Goal: Task Accomplishment & Management: Complete application form

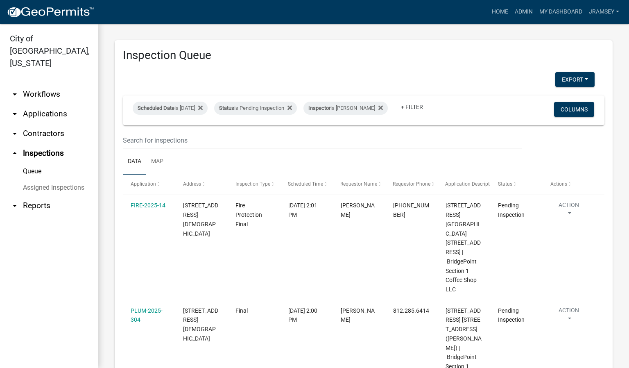
scroll to position [629, 0]
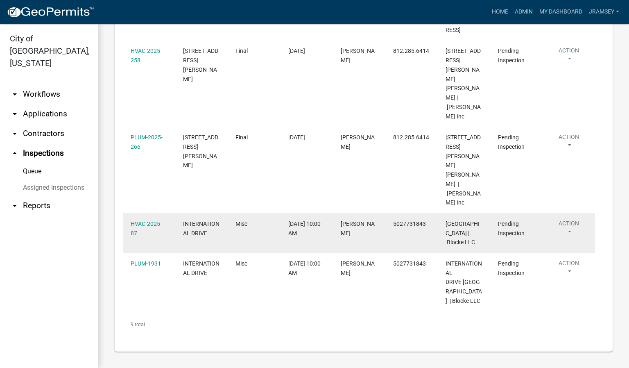
click at [570, 219] on button "Action" at bounding box center [568, 229] width 37 height 20
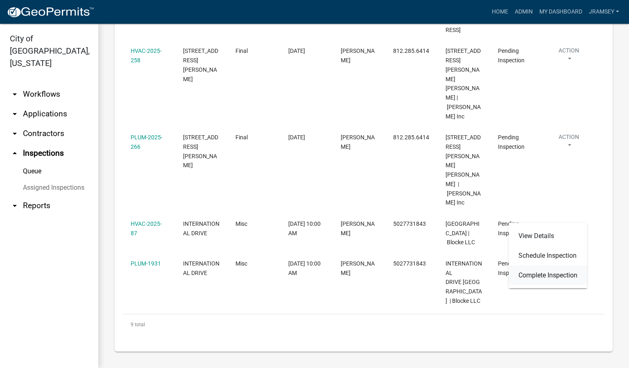
click at [541, 270] on link "Complete Inspection" at bounding box center [547, 275] width 79 height 20
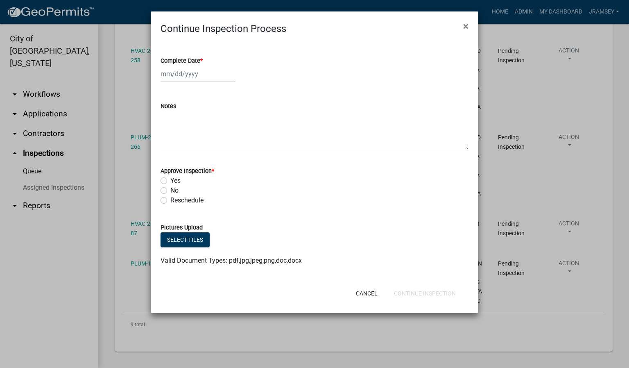
select select "9"
select select "2025"
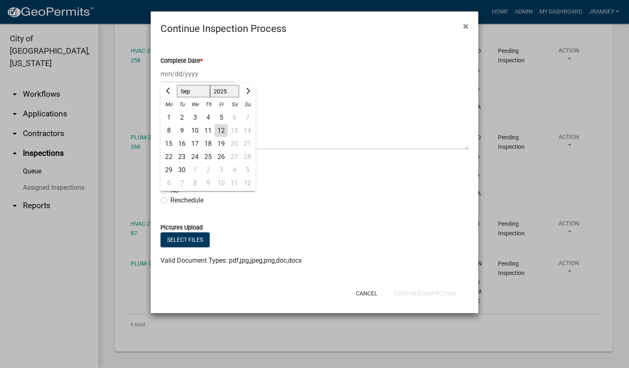
click at [182, 73] on div "[PERSON_NAME] Feb Mar Apr [PERSON_NAME][DATE] Oct Nov [DATE] 1526 1527 1528 152…" at bounding box center [197, 73] width 75 height 17
click at [220, 129] on div "12" at bounding box center [221, 130] width 13 height 13
type input "[DATE]"
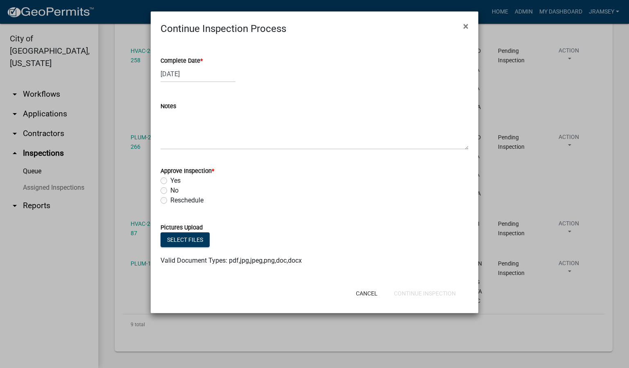
click at [170, 179] on label "Yes" at bounding box center [175, 181] width 10 height 10
click at [170, 179] on input "Yes" at bounding box center [172, 178] width 5 height 5
radio input "true"
click at [417, 295] on button "Continue Inspection" at bounding box center [424, 293] width 75 height 15
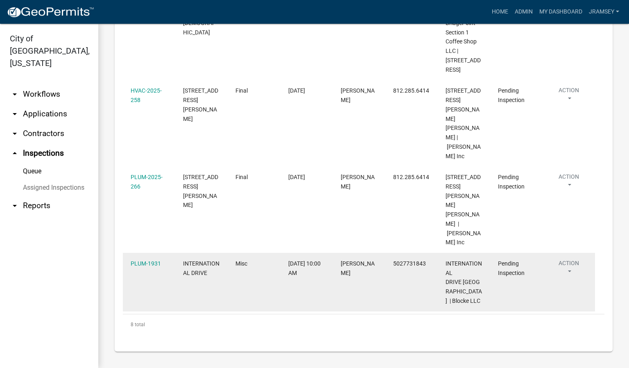
scroll to position [571, 0]
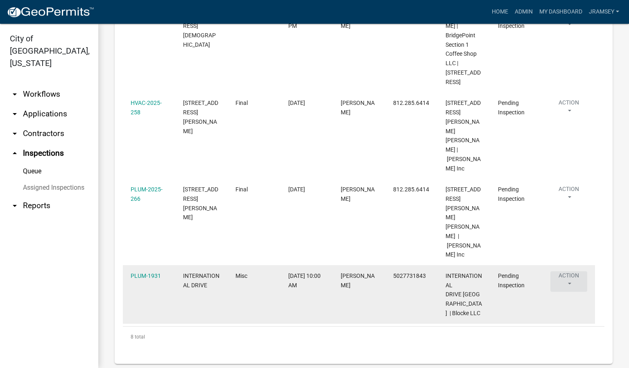
click at [570, 271] on button "Action" at bounding box center [568, 281] width 37 height 20
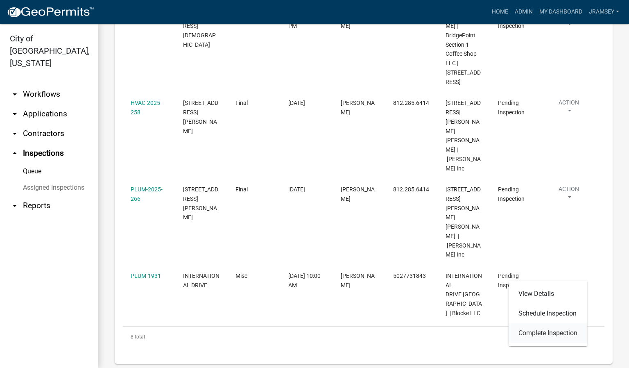
click at [546, 332] on link "Complete Inspection" at bounding box center [547, 333] width 79 height 20
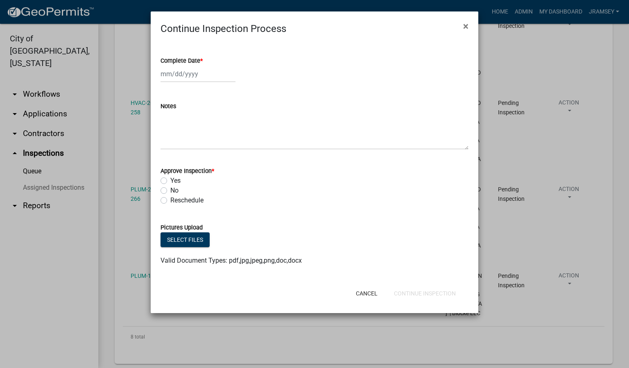
click at [176, 72] on div at bounding box center [197, 73] width 75 height 17
select select "9"
select select "2025"
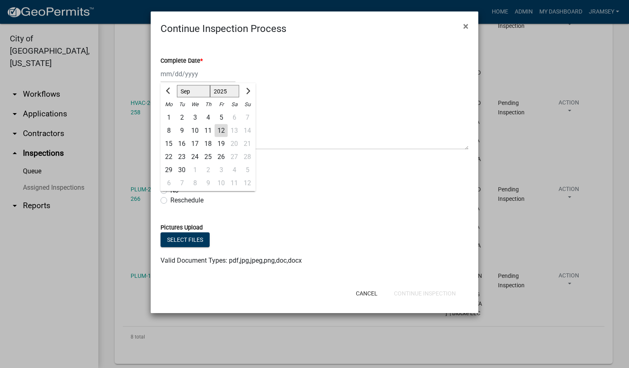
click at [221, 129] on div "12" at bounding box center [221, 130] width 13 height 13
type input "[DATE]"
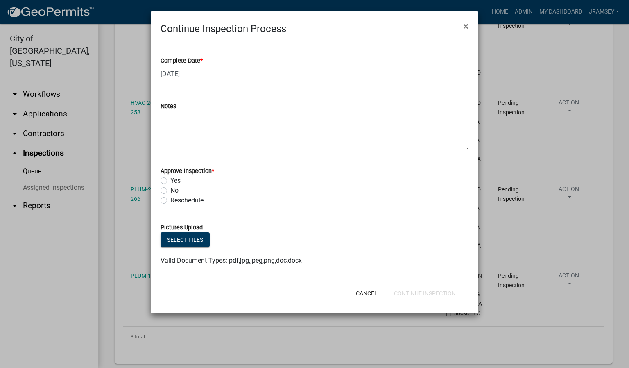
click at [170, 180] on label "Yes" at bounding box center [175, 181] width 10 height 10
click at [170, 180] on input "Yes" at bounding box center [172, 178] width 5 height 5
radio input "true"
click at [427, 291] on button "Continue Inspection" at bounding box center [424, 293] width 75 height 15
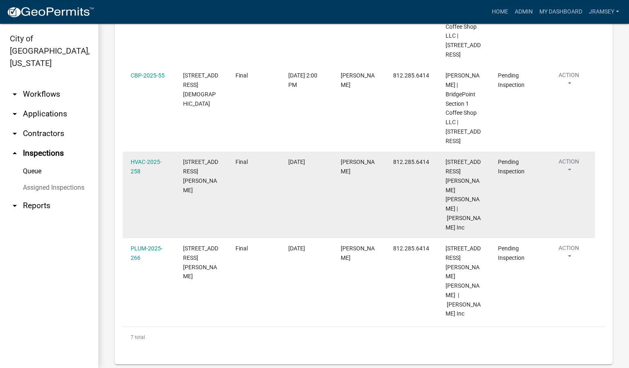
scroll to position [513, 0]
